Goal: Task Accomplishment & Management: Use online tool/utility

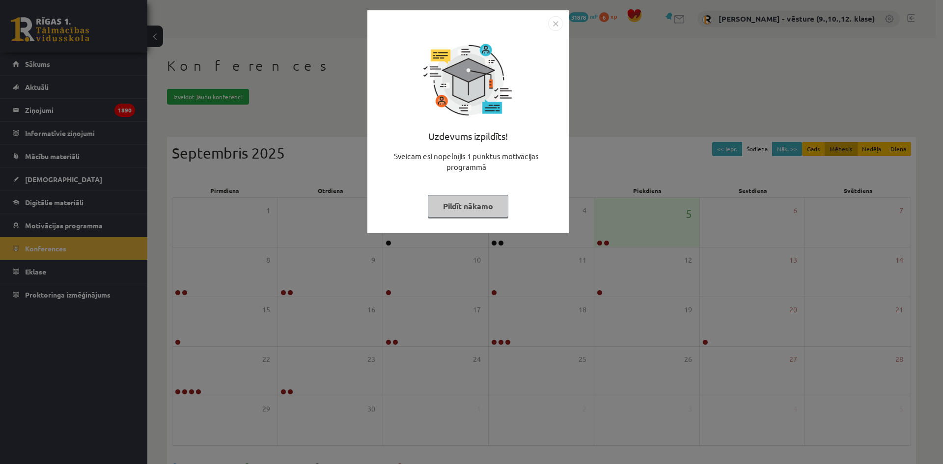
click at [558, 26] on img "Close" at bounding box center [555, 23] width 15 height 15
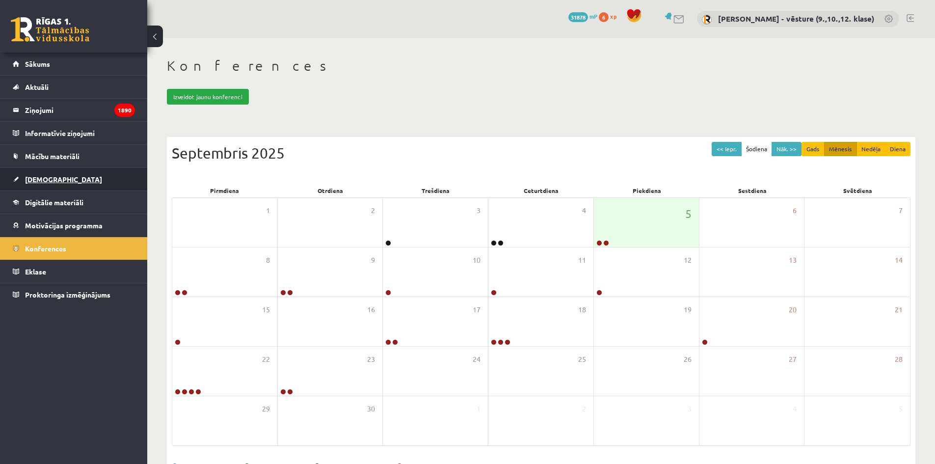
click at [92, 188] on link "[DEMOGRAPHIC_DATA]" at bounding box center [74, 179] width 122 height 23
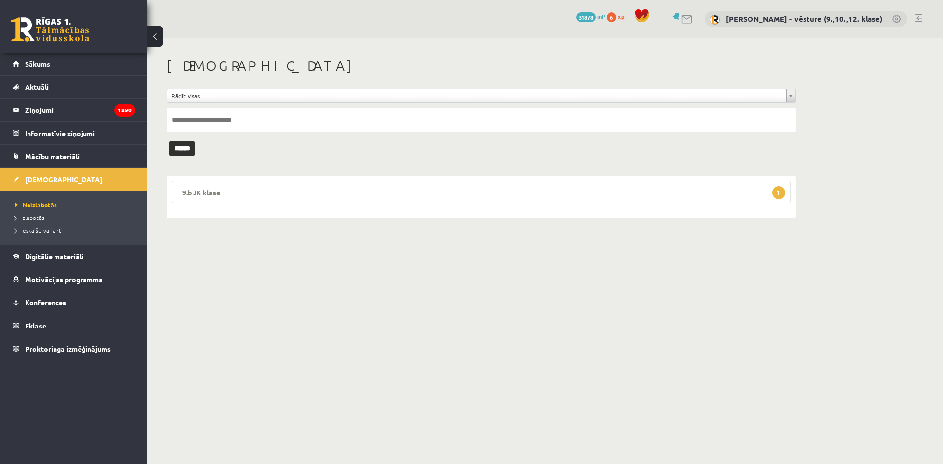
click at [232, 201] on legend "9.b JK klase 1" at bounding box center [481, 192] width 619 height 23
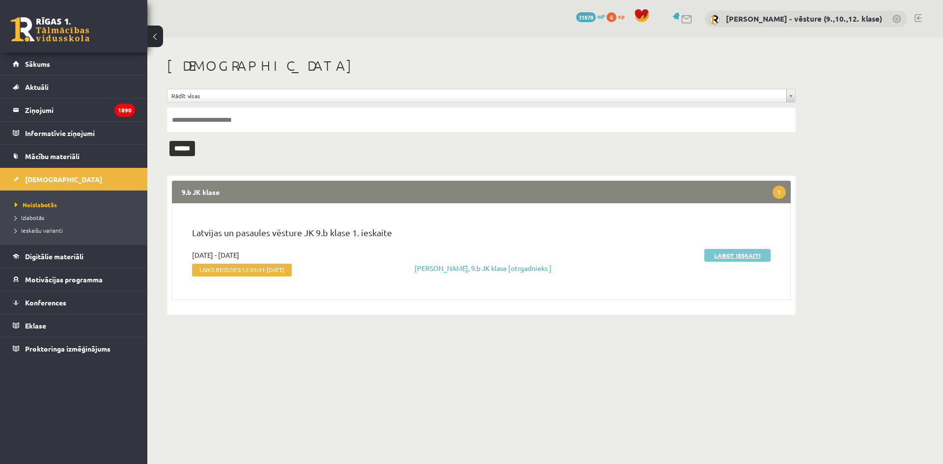
click at [734, 258] on link "Labot ieskaiti" at bounding box center [737, 255] width 66 height 13
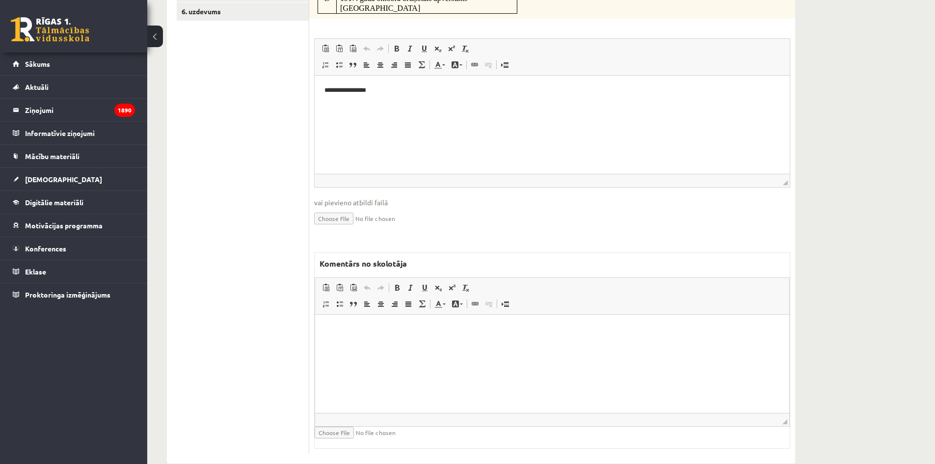
scroll to position [54, 0]
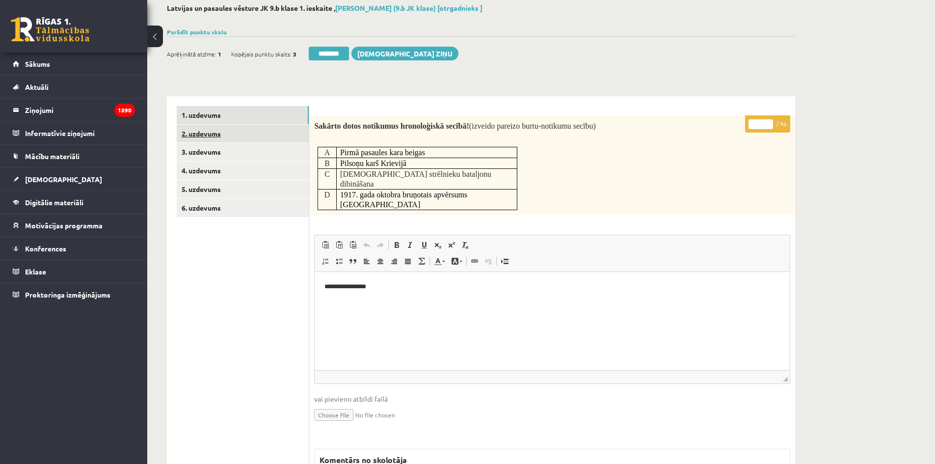
click at [289, 131] on link "2. uzdevums" at bounding box center [243, 134] width 132 height 18
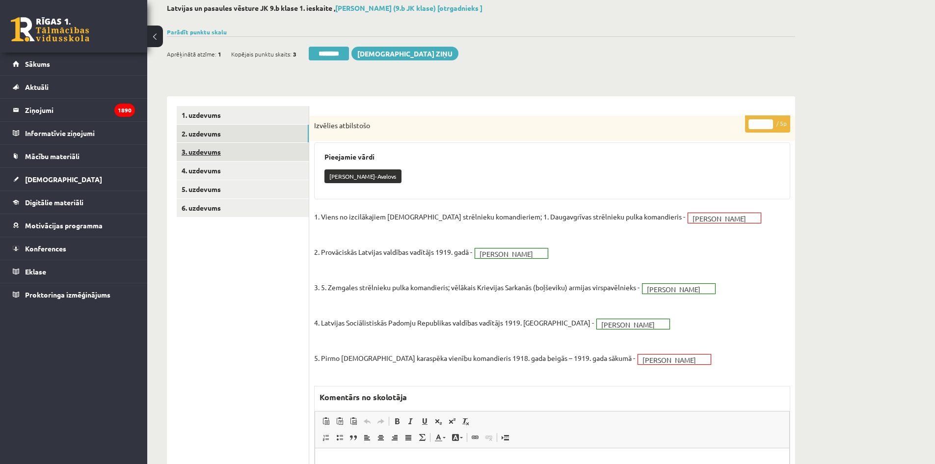
scroll to position [0, 0]
click at [267, 119] on link "1. uzdevums" at bounding box center [243, 115] width 132 height 18
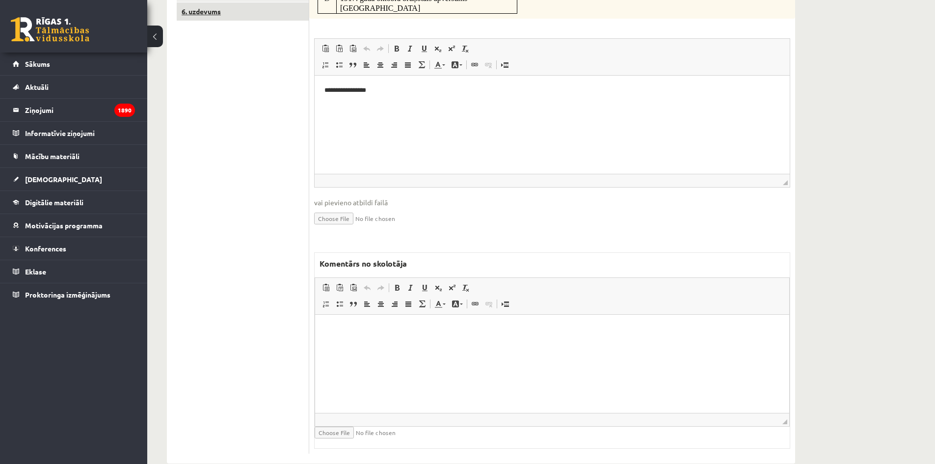
scroll to position [4, 0]
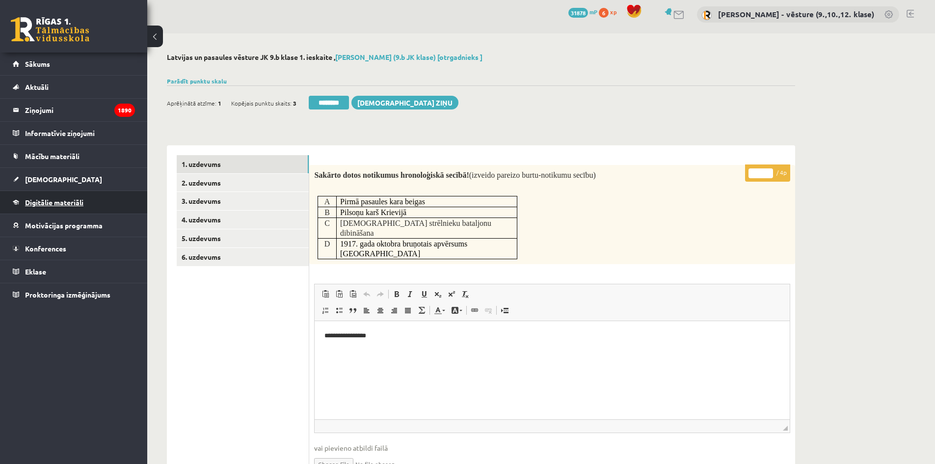
click at [62, 208] on link "Digitālie materiāli" at bounding box center [74, 202] width 122 height 23
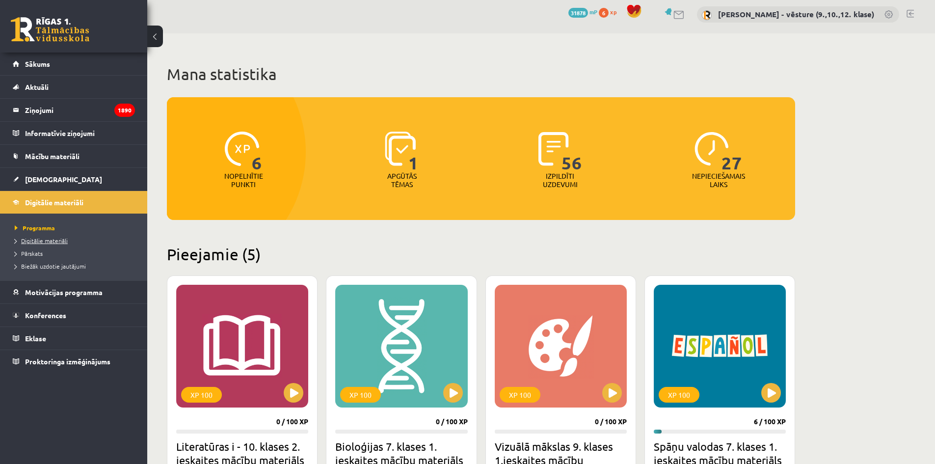
click at [58, 240] on span "Digitālie materiāli" at bounding box center [41, 241] width 53 height 8
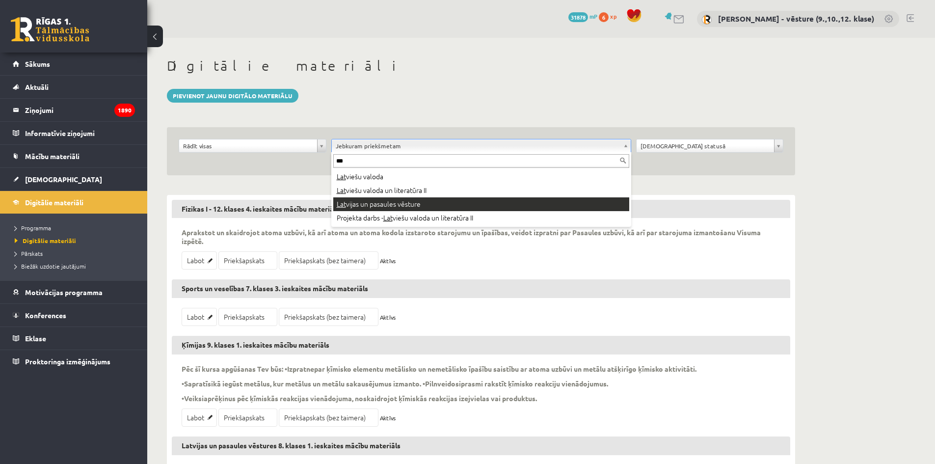
type input "***"
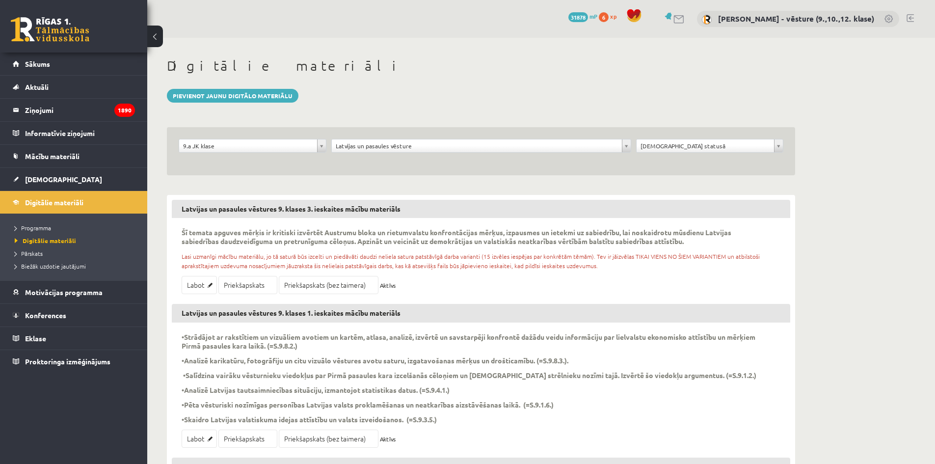
scroll to position [147, 0]
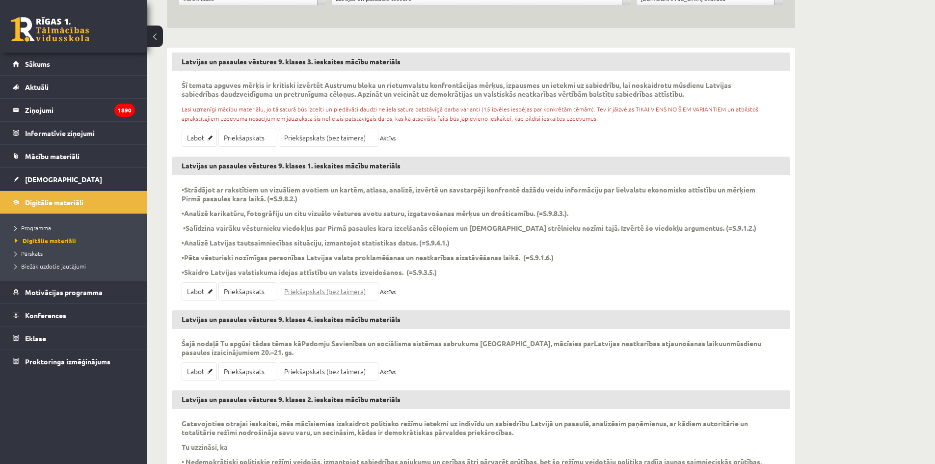
click at [304, 295] on link "Priekšapskats (bez taimera)" at bounding box center [329, 291] width 100 height 18
